Goal: Task Accomplishment & Management: Manage account settings

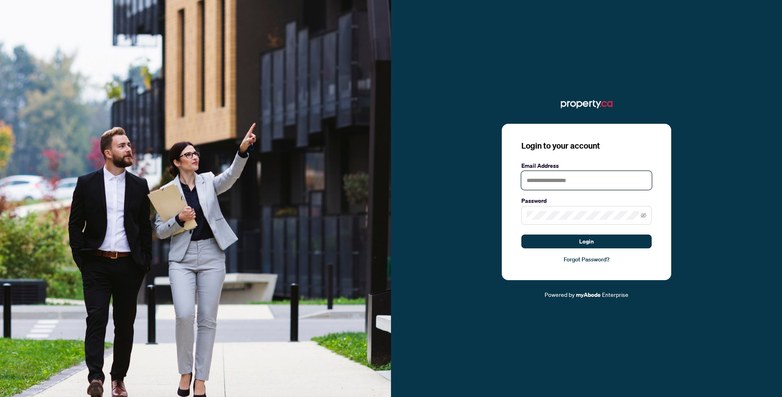
type input "**********"
click at [587, 241] on button "Login" at bounding box center [587, 242] width 130 height 14
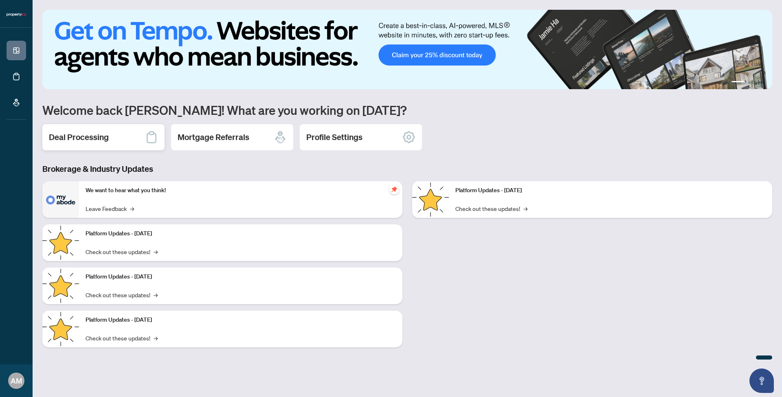
click at [135, 139] on div "Deal Processing" at bounding box center [103, 137] width 122 height 26
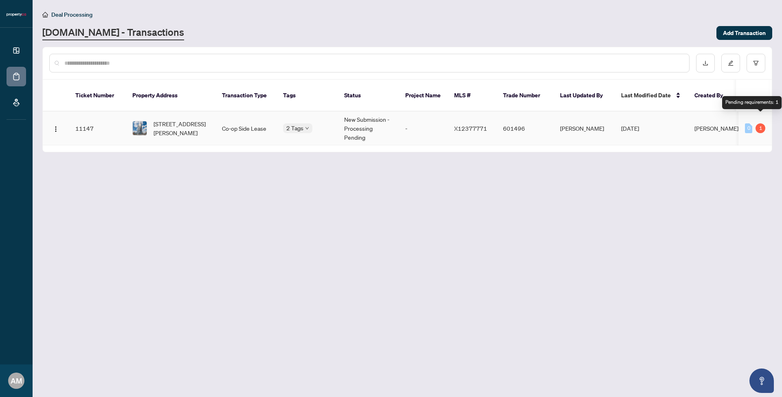
click at [760, 123] on div "1" at bounding box center [761, 128] width 10 height 10
click at [749, 123] on div "0" at bounding box center [748, 128] width 7 height 10
click at [764, 123] on div "1" at bounding box center [761, 128] width 10 height 10
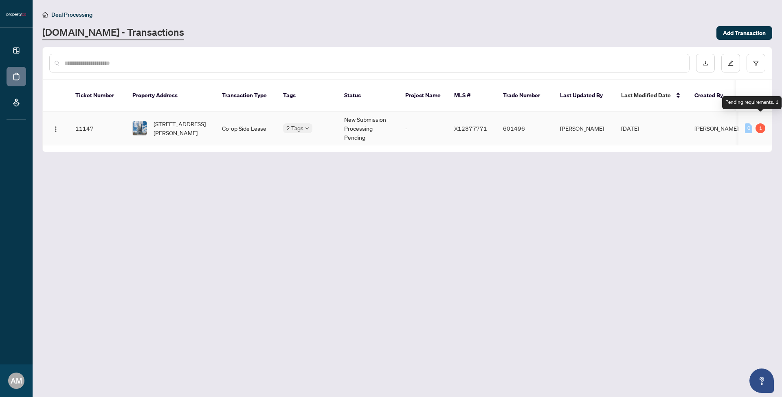
click at [764, 123] on div "1" at bounding box center [761, 128] width 10 height 10
drag, startPoint x: 694, startPoint y: 139, endPoint x: 737, endPoint y: 136, distance: 43.3
click at [737, 136] on div "Ticket Number Property Address Transaction Type Tags Status Project Name MLS # …" at bounding box center [407, 116] width 729 height 72
click at [445, 170] on main "Deal Processing [DOMAIN_NAME] - Transactions Add Transaction Ticket Number Prop…" at bounding box center [408, 198] width 750 height 397
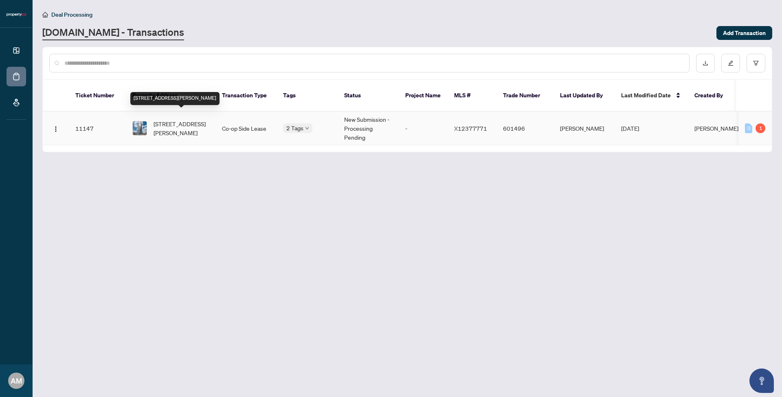
click at [159, 119] on span "[STREET_ADDRESS][PERSON_NAME]" at bounding box center [181, 128] width 55 height 18
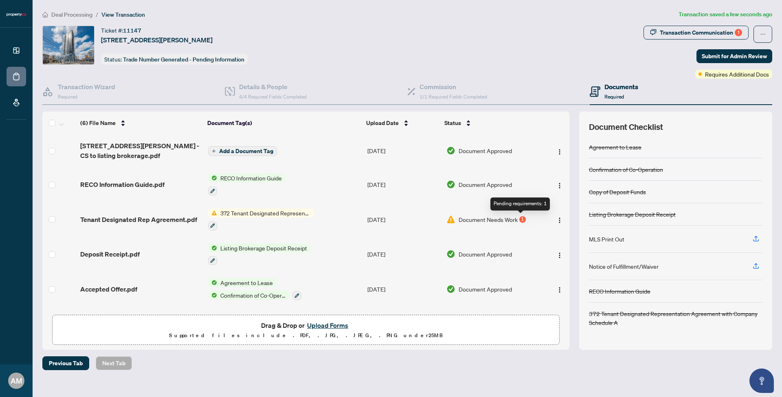
click at [522, 220] on div "1" at bounding box center [523, 219] width 7 height 7
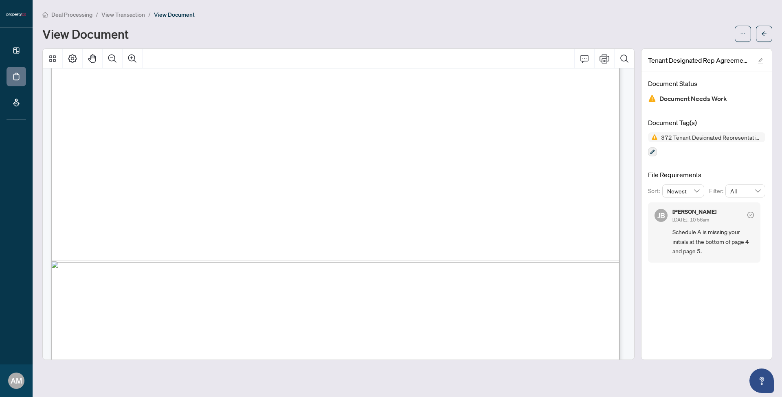
scroll to position [3483, 0]
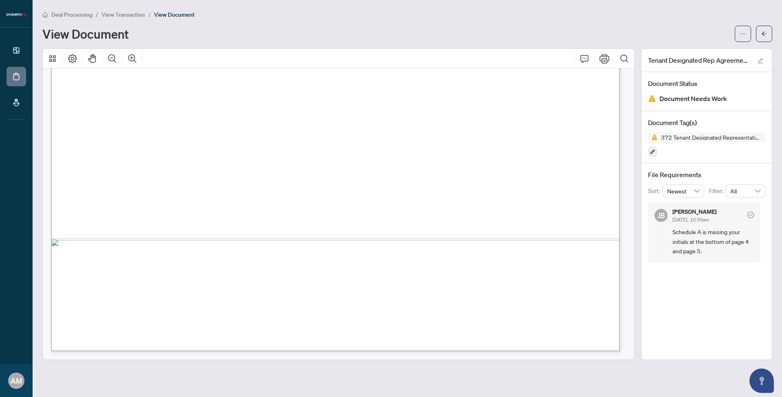
click at [278, 31] on div "View Document" at bounding box center [386, 33] width 688 height 13
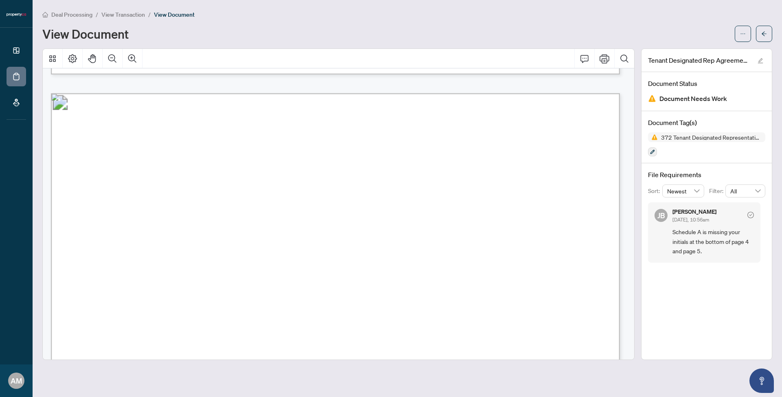
scroll to position [2132, 0]
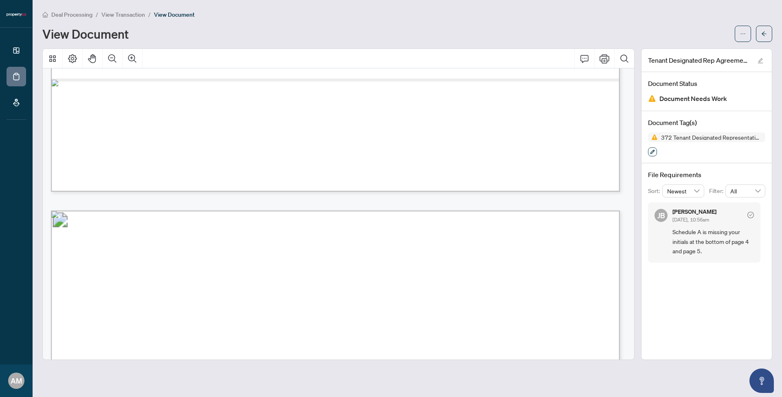
click at [657, 153] on button "button" at bounding box center [652, 152] width 9 height 9
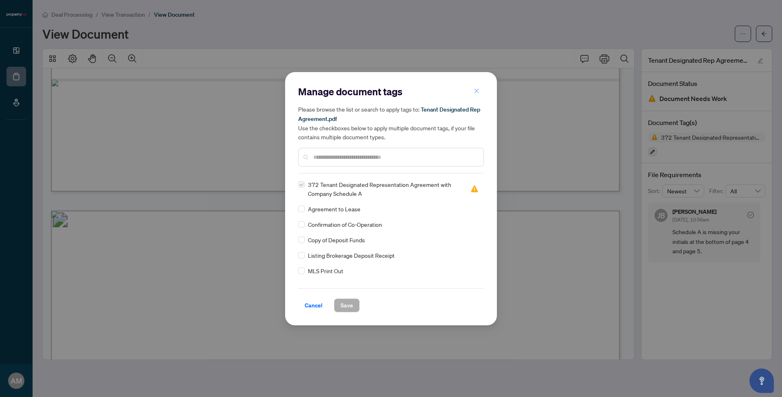
click at [480, 90] on button "button" at bounding box center [477, 91] width 16 height 14
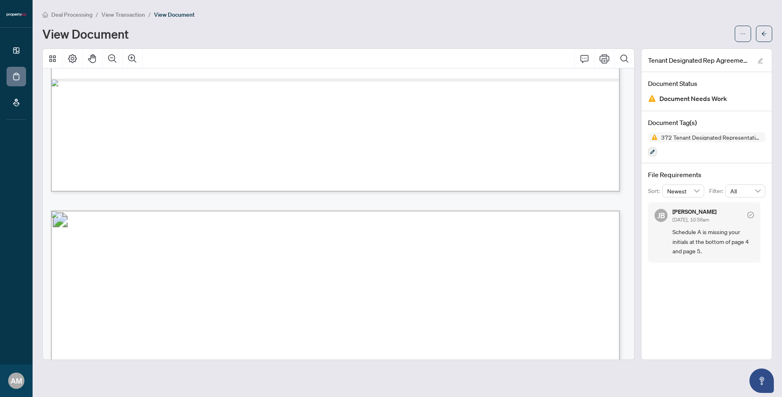
click at [641, 32] on div "View Document" at bounding box center [386, 33] width 688 height 13
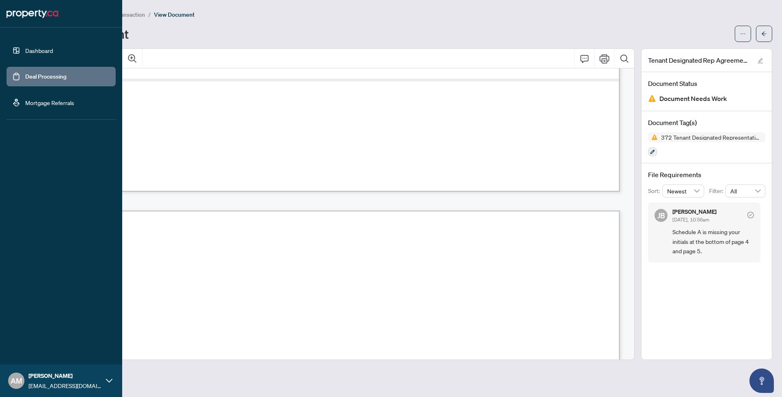
click at [35, 74] on link "Deal Processing" at bounding box center [45, 76] width 41 height 7
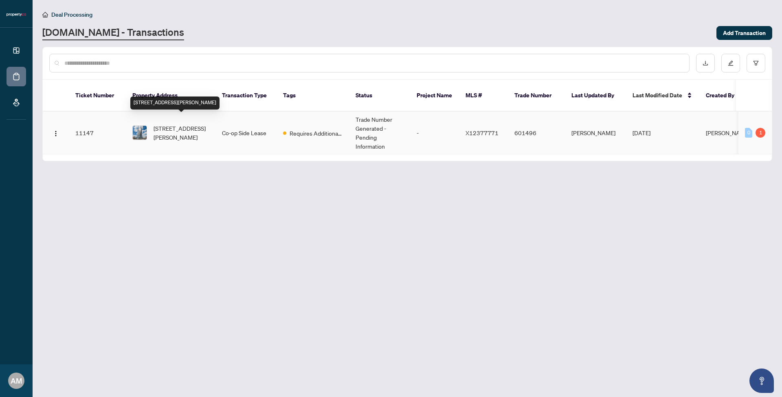
click at [170, 124] on span "[STREET_ADDRESS][PERSON_NAME]" at bounding box center [181, 133] width 55 height 18
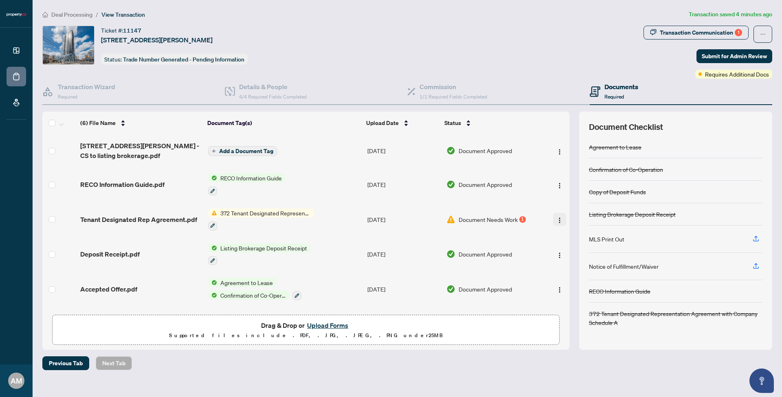
click at [557, 220] on img "button" at bounding box center [560, 220] width 7 height 7
click at [500, 218] on span "Document Needs Work" at bounding box center [488, 219] width 59 height 9
click at [214, 224] on icon "button" at bounding box center [212, 226] width 4 height 4
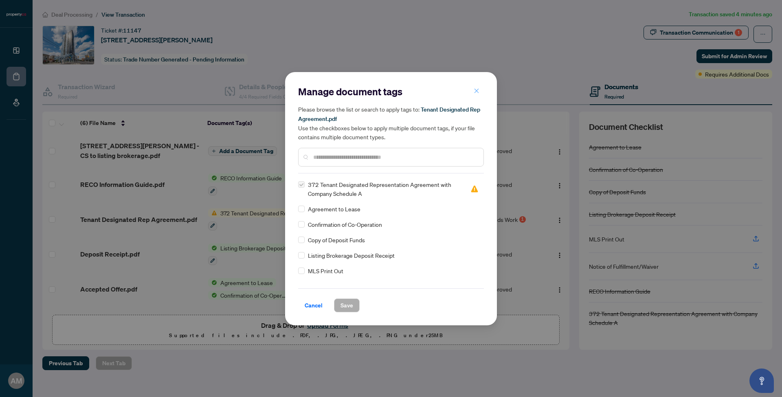
click at [478, 92] on icon "close" at bounding box center [477, 91] width 6 height 6
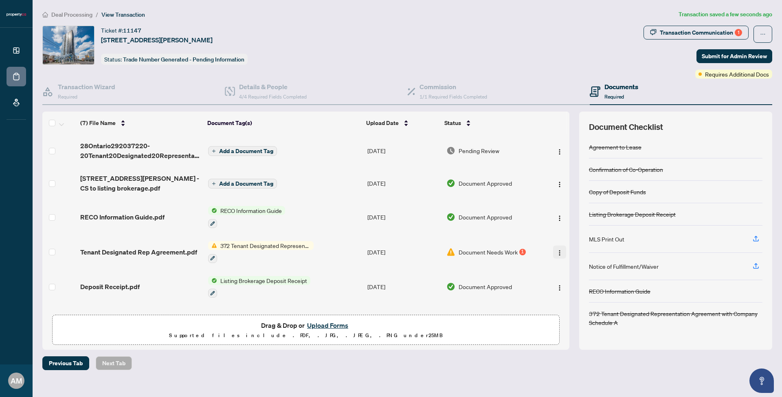
click at [557, 252] on img "button" at bounding box center [560, 253] width 7 height 7
click at [557, 150] on img "button" at bounding box center [560, 152] width 7 height 7
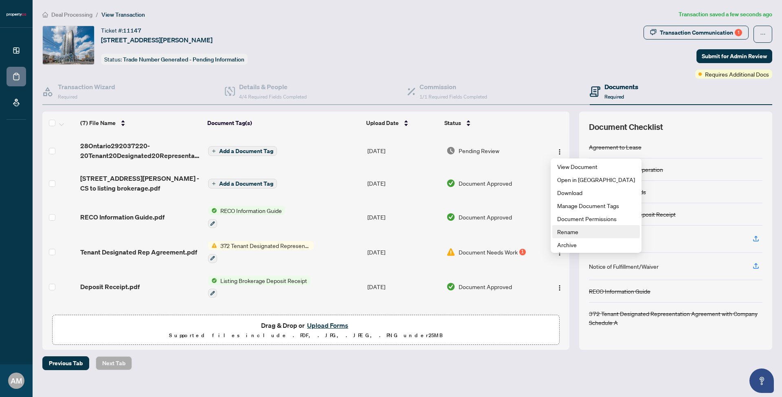
click at [575, 230] on span "Rename" at bounding box center [596, 231] width 78 height 9
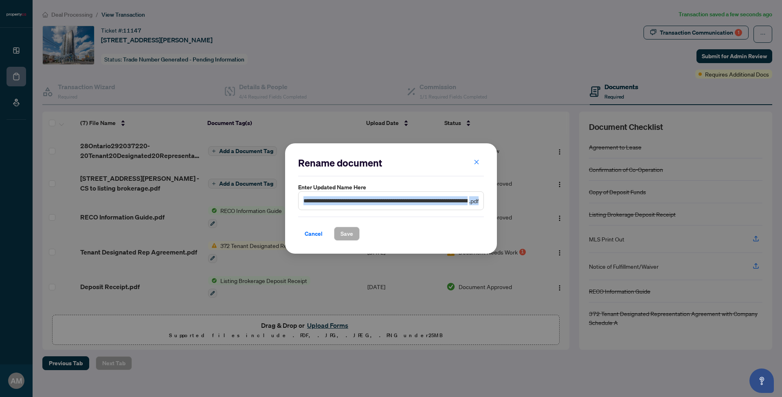
drag, startPoint x: 478, startPoint y: 201, endPoint x: 328, endPoint y: 203, distance: 150.0
click at [328, 203] on span "**********" at bounding box center [391, 201] width 186 height 19
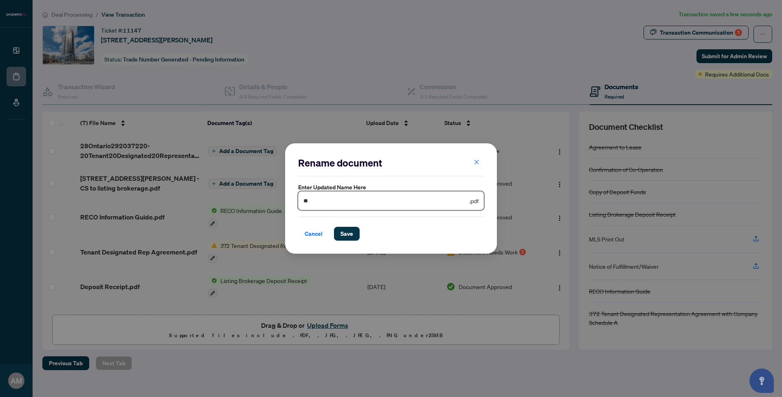
type input "*"
type input "**********"
click at [352, 236] on span "Save" at bounding box center [347, 233] width 13 height 13
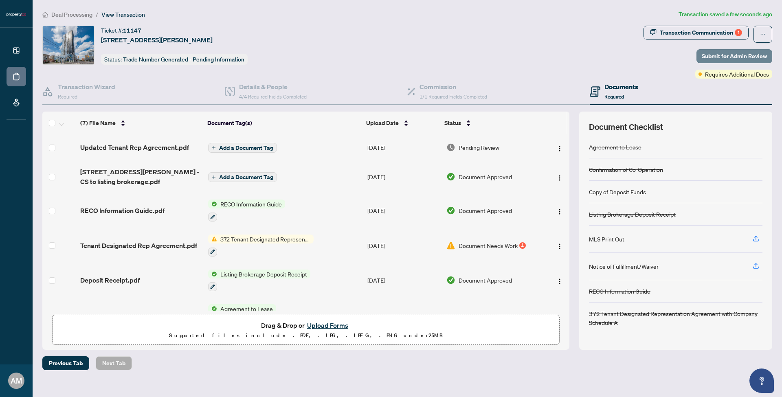
click at [742, 58] on span "Submit for Admin Review" at bounding box center [734, 56] width 65 height 13
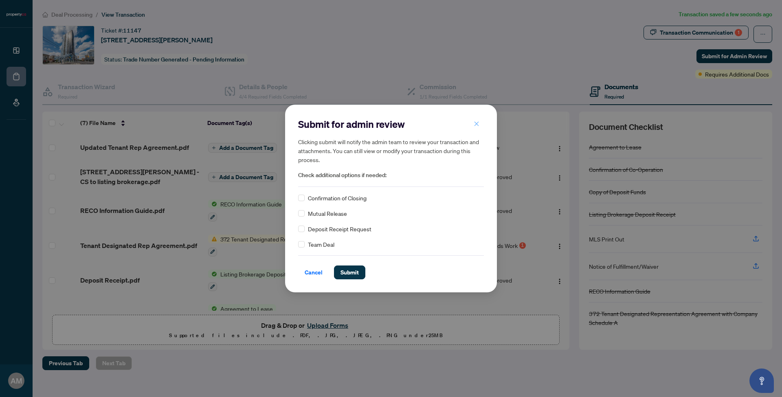
click at [481, 122] on button "button" at bounding box center [477, 124] width 16 height 14
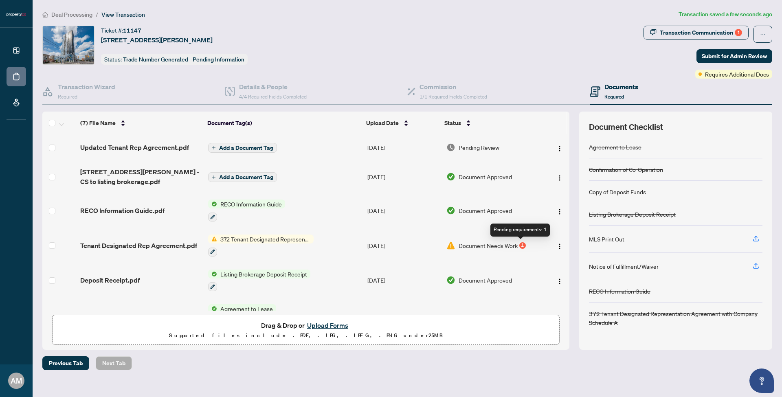
click at [522, 243] on div "1" at bounding box center [523, 245] width 7 height 7
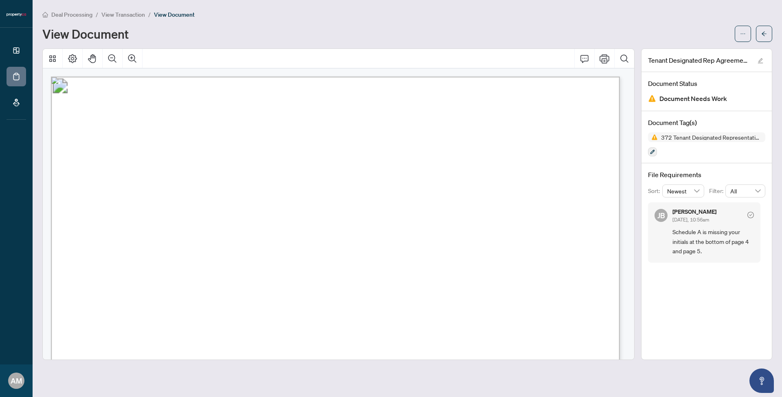
click at [731, 242] on span "Schedule A is missing your initials at the bottom of page 4 and page 5." at bounding box center [713, 241] width 81 height 29
click at [709, 251] on span "Schedule A is missing your initials at the bottom of page 4 and page 5." at bounding box center [713, 241] width 81 height 29
click at [687, 137] on span "372 Tenant Designated Representation Agreement with Company Schedule A" at bounding box center [712, 137] width 108 height 6
click at [763, 59] on icon "edit" at bounding box center [760, 60] width 5 height 5
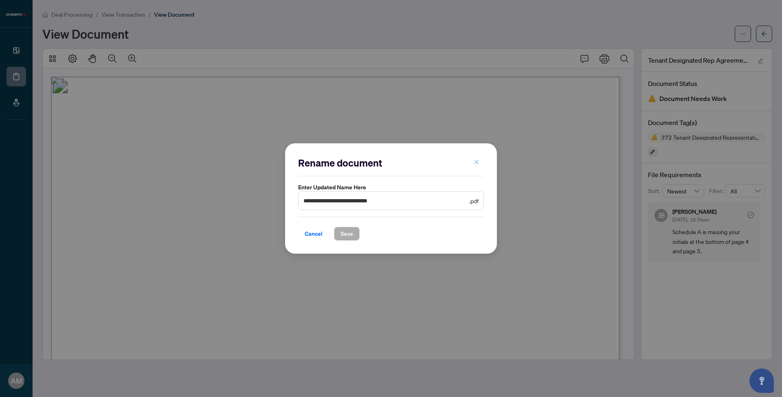
click at [480, 163] on button "button" at bounding box center [477, 163] width 16 height 14
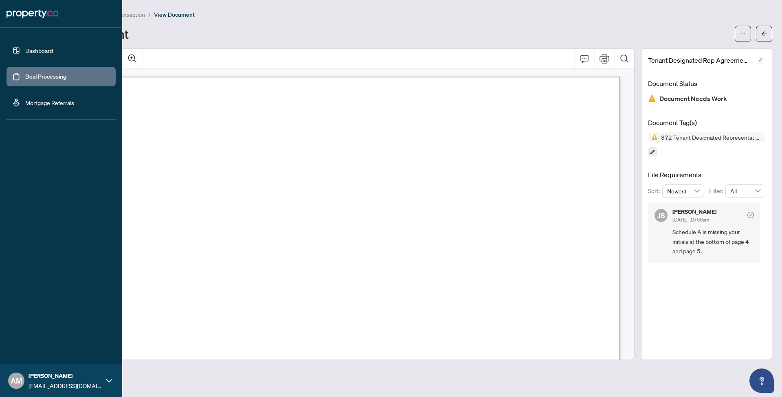
click at [25, 75] on link "Deal Processing" at bounding box center [45, 76] width 41 height 7
